Goal: Information Seeking & Learning: Learn about a topic

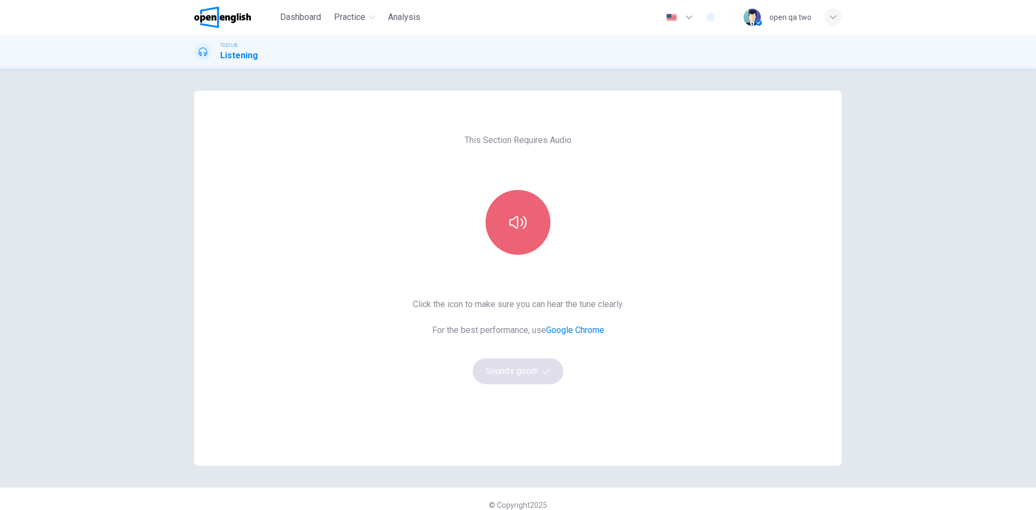
click at [532, 236] on button "button" at bounding box center [518, 222] width 65 height 65
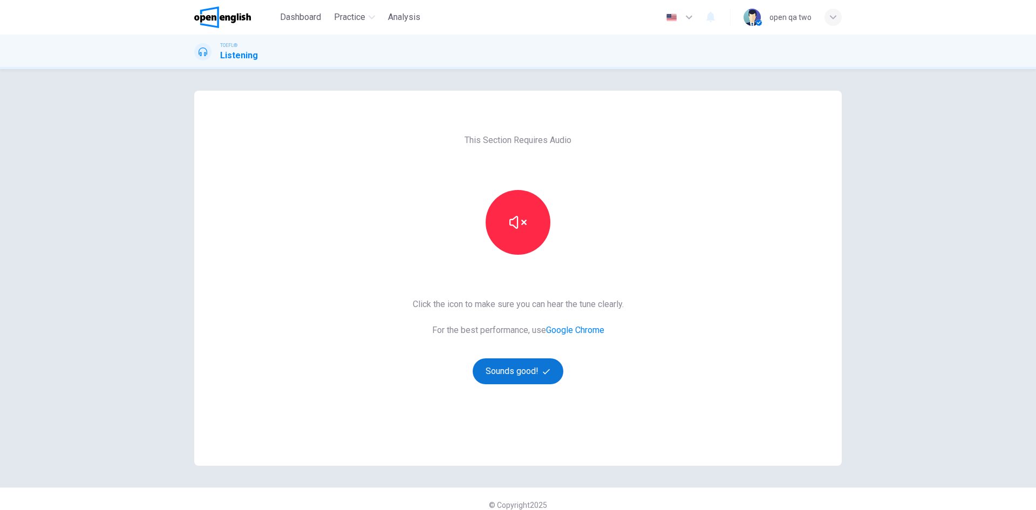
click at [514, 378] on button "Sounds good!" at bounding box center [518, 371] width 91 height 26
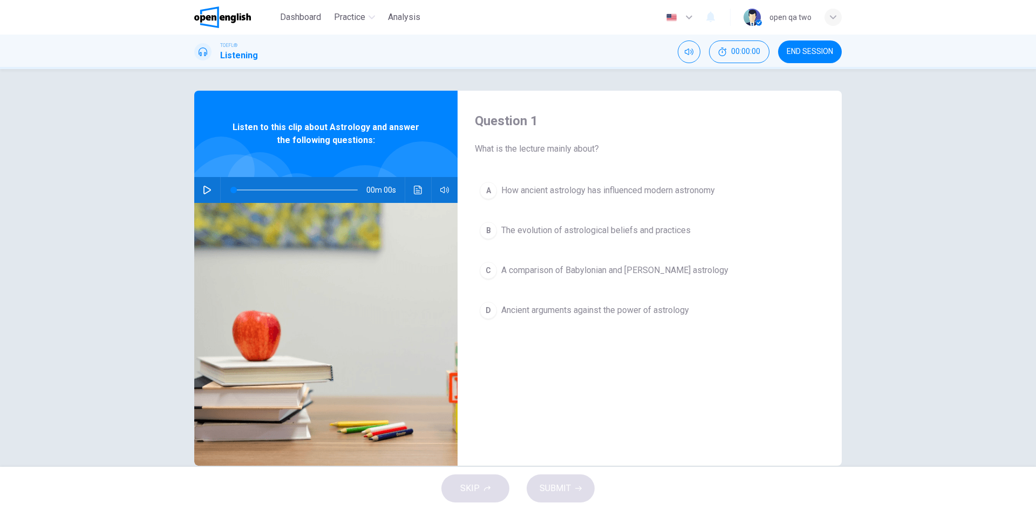
click at [566, 263] on button "C A comparison of Babylonian and [PERSON_NAME] astrology" at bounding box center [650, 270] width 350 height 27
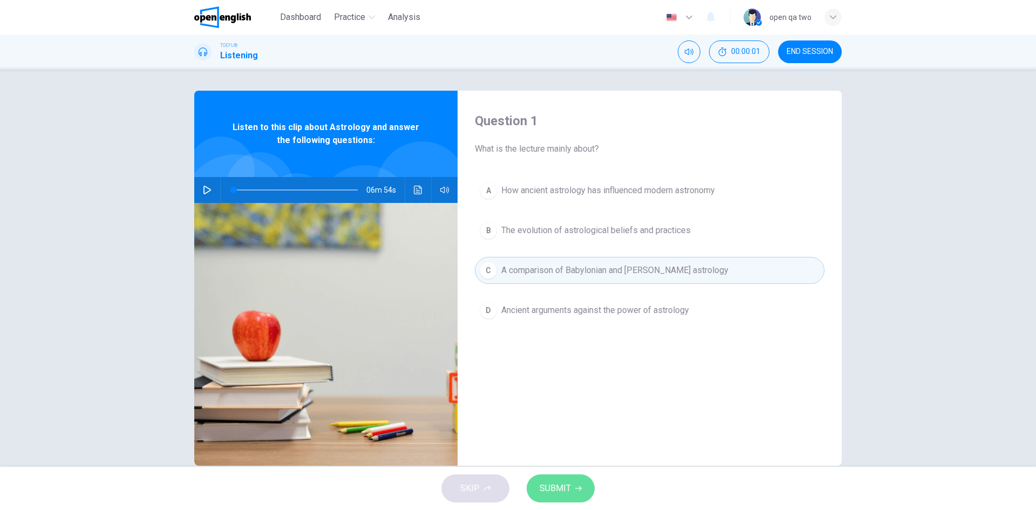
click at [561, 480] on button "SUBMIT" at bounding box center [561, 488] width 68 height 28
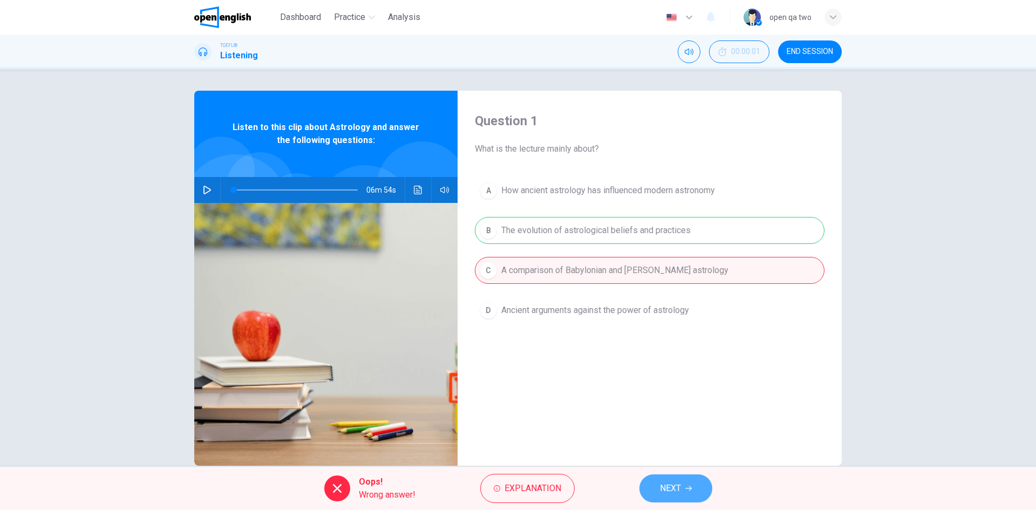
click at [667, 487] on span "NEXT" at bounding box center [670, 488] width 21 height 15
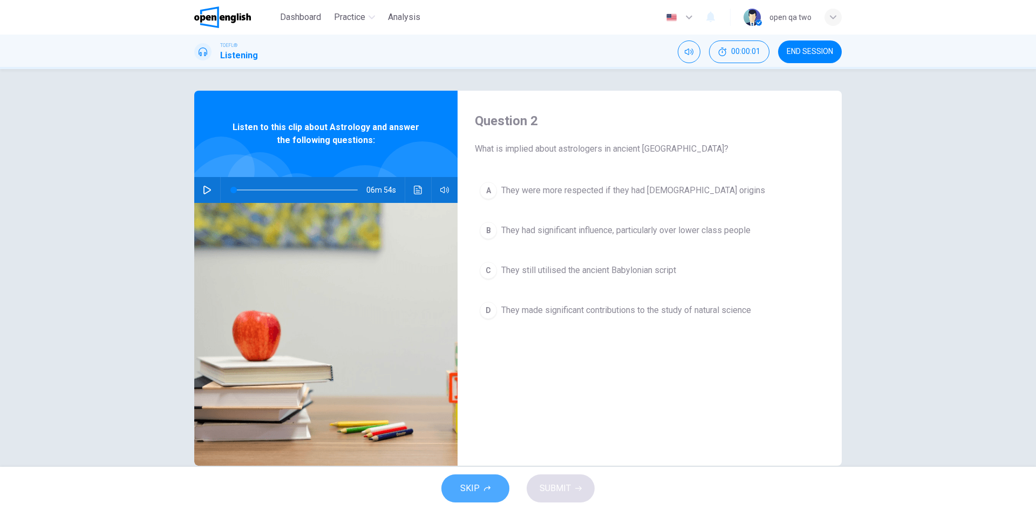
click at [500, 482] on button "SKIP" at bounding box center [476, 488] width 68 height 28
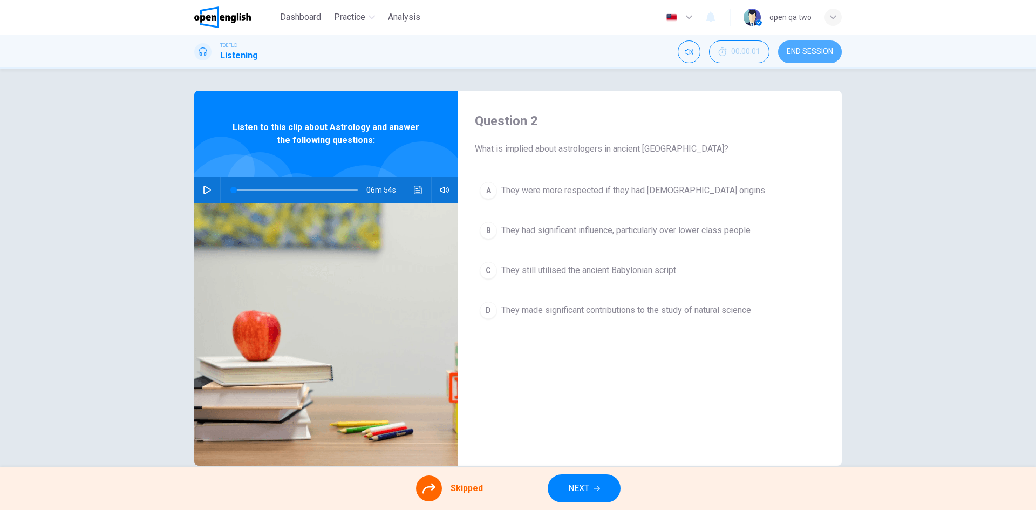
click at [808, 47] on span "END SESSION" at bounding box center [810, 51] width 46 height 9
